Goal: Check status: Check status

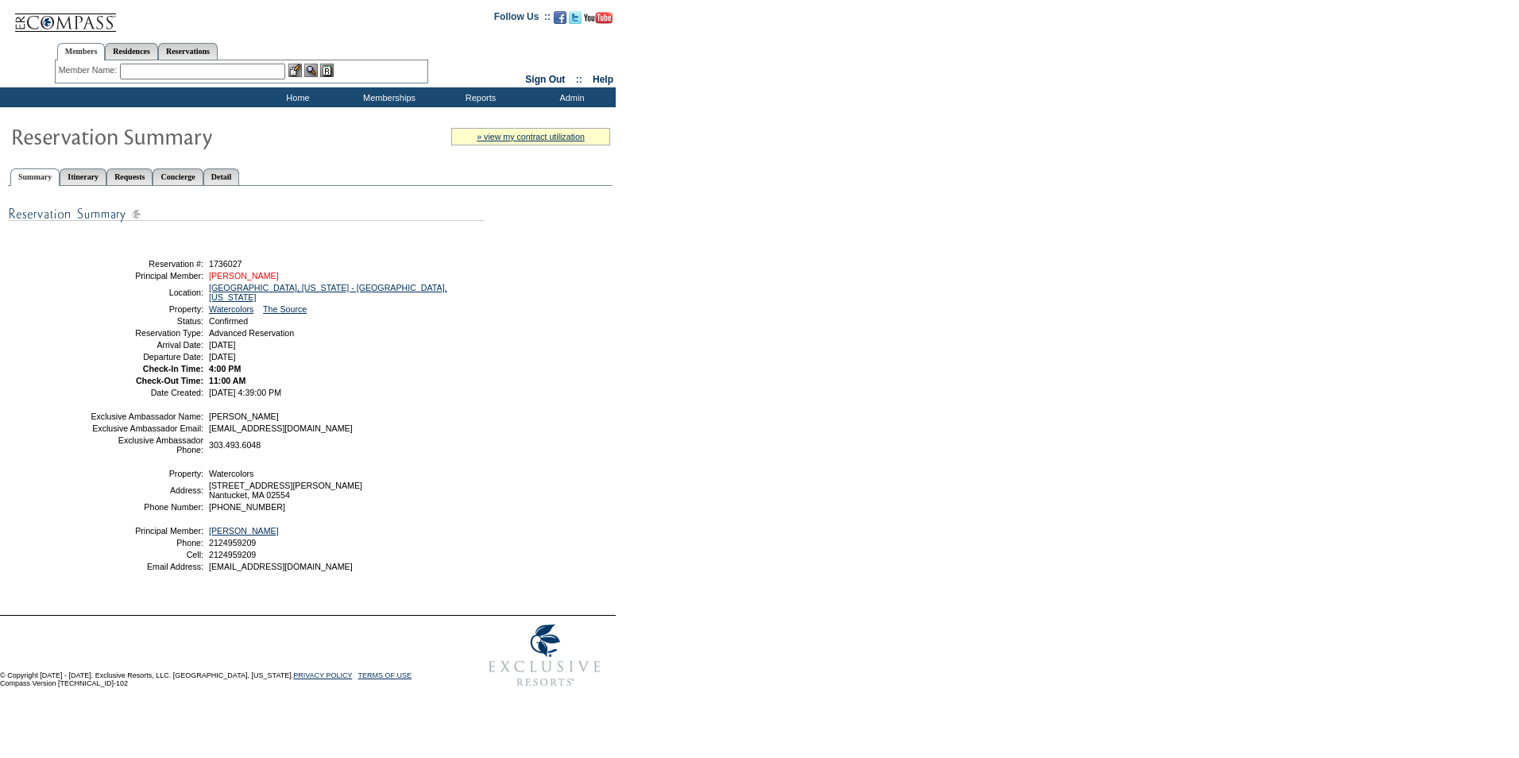
click at [249, 280] on link "[PERSON_NAME]" at bounding box center [244, 276] width 70 height 10
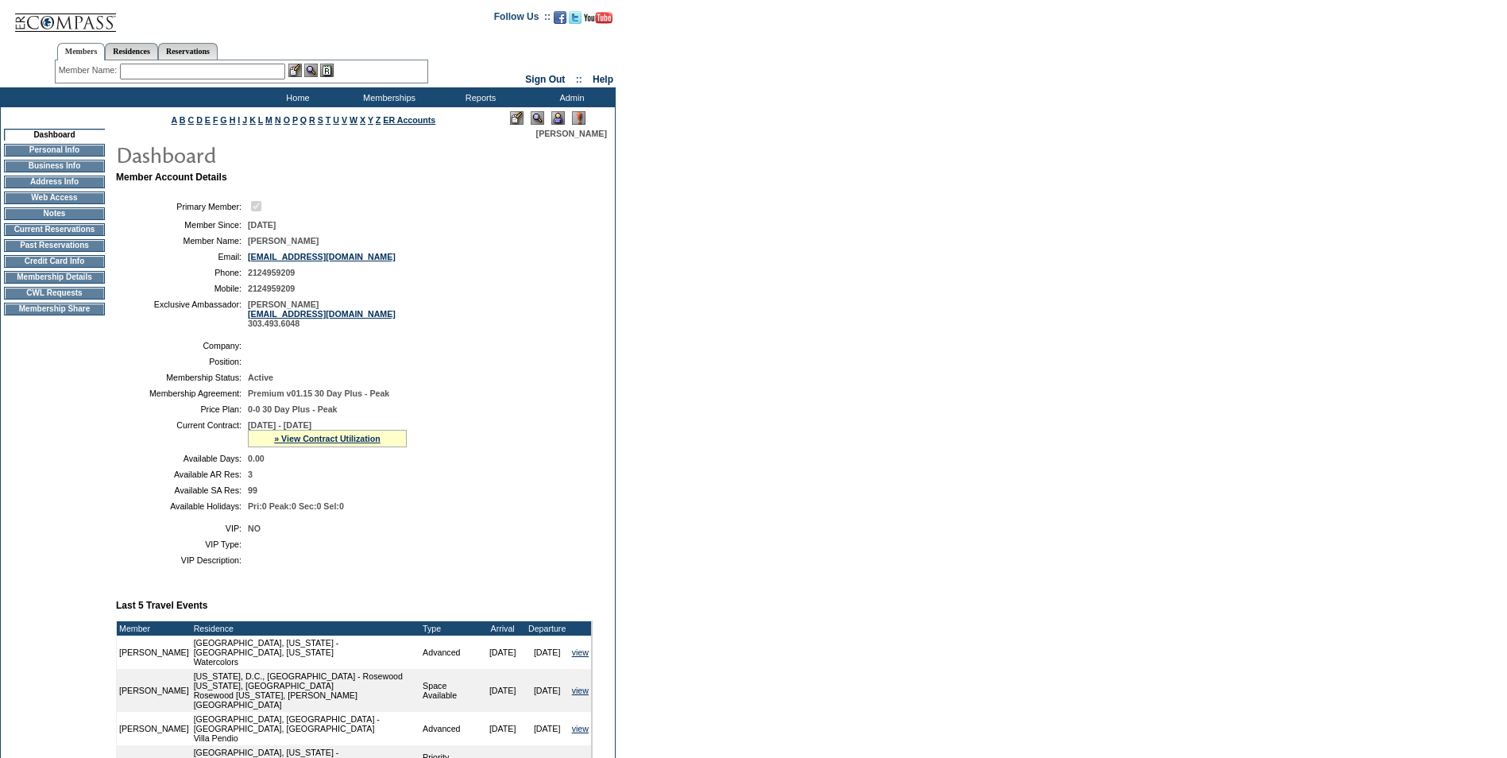
click at [57, 268] on td "Credit Card Info" at bounding box center [54, 261] width 101 height 13
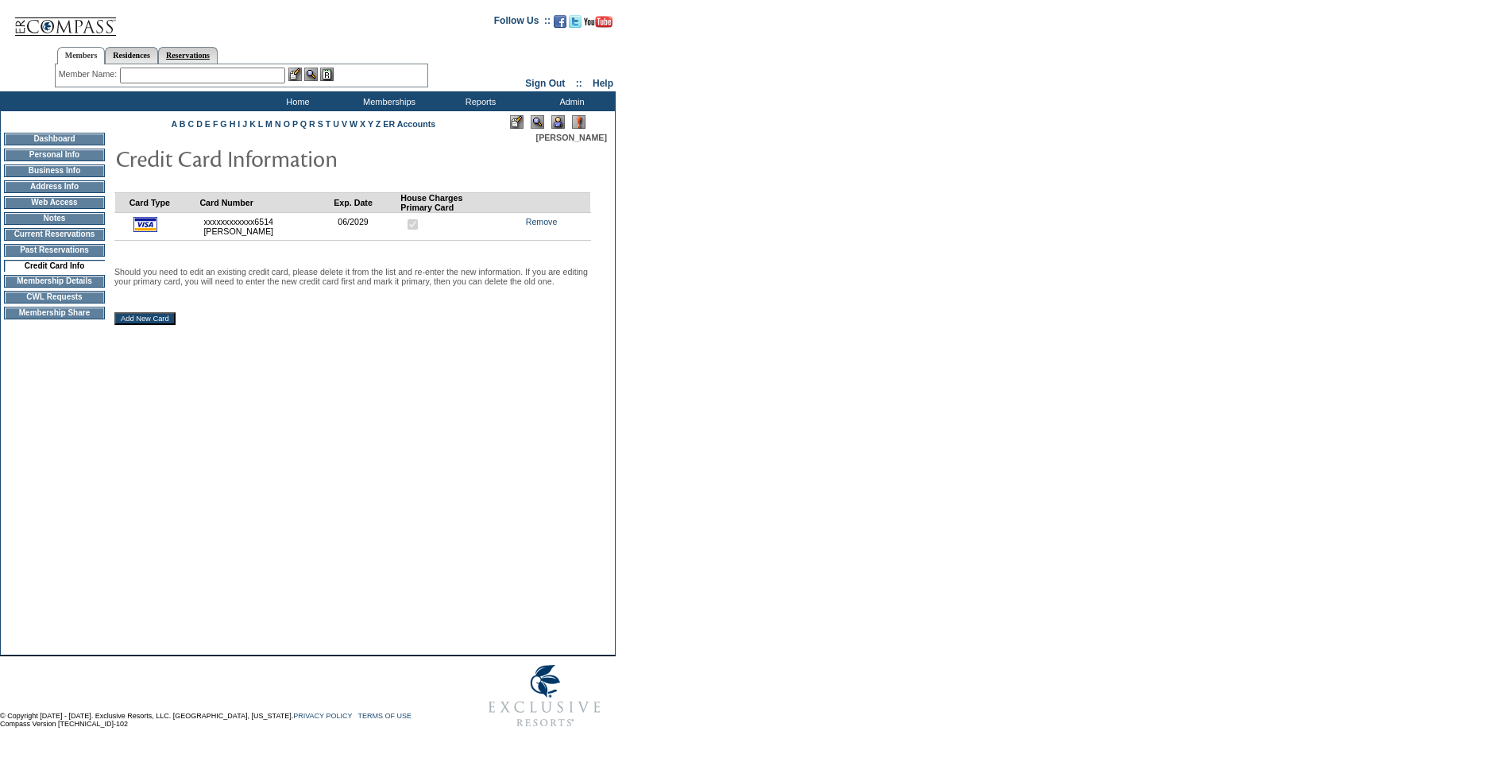
click at [195, 52] on link "Reservations" at bounding box center [188, 55] width 60 height 17
click at [156, 77] on input "text" at bounding box center [151, 76] width 70 height 16
paste input "1733869"
type input "1733869"
click at [202, 69] on img at bounding box center [196, 75] width 14 height 14
